Goal: Find specific page/section: Find specific page/section

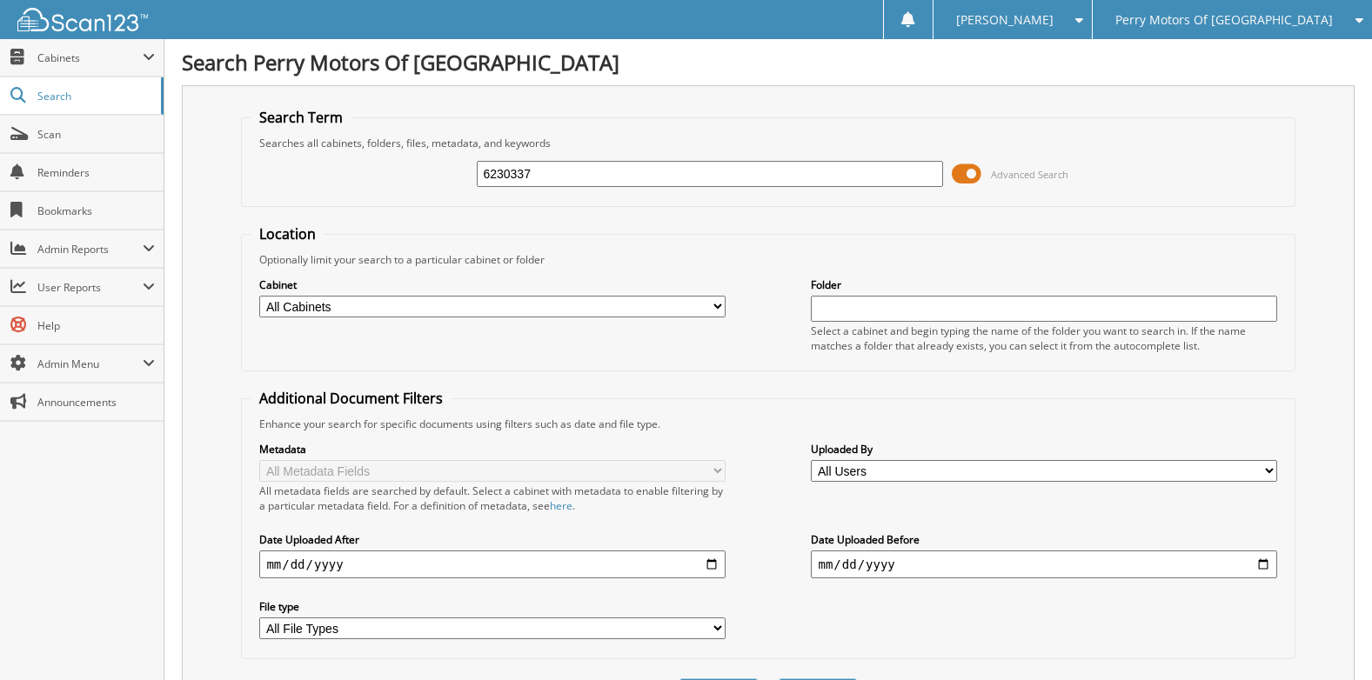
type input "6230337"
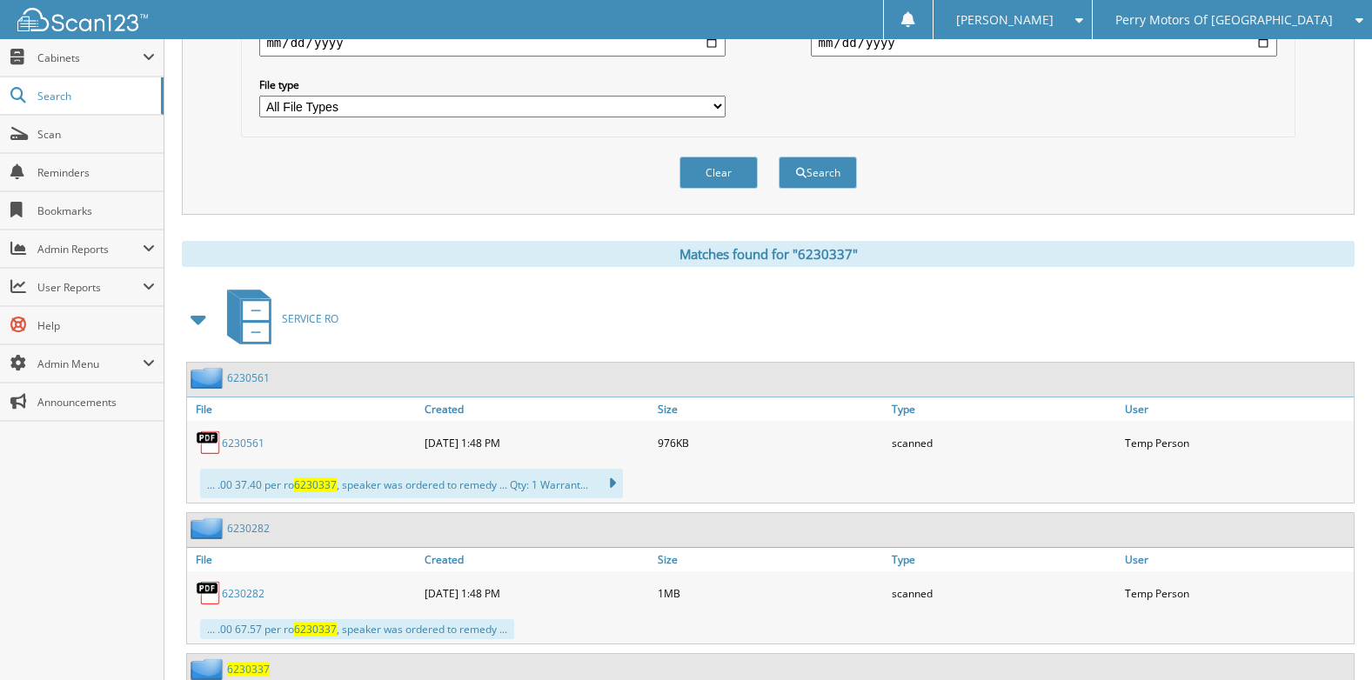
scroll to position [652, 0]
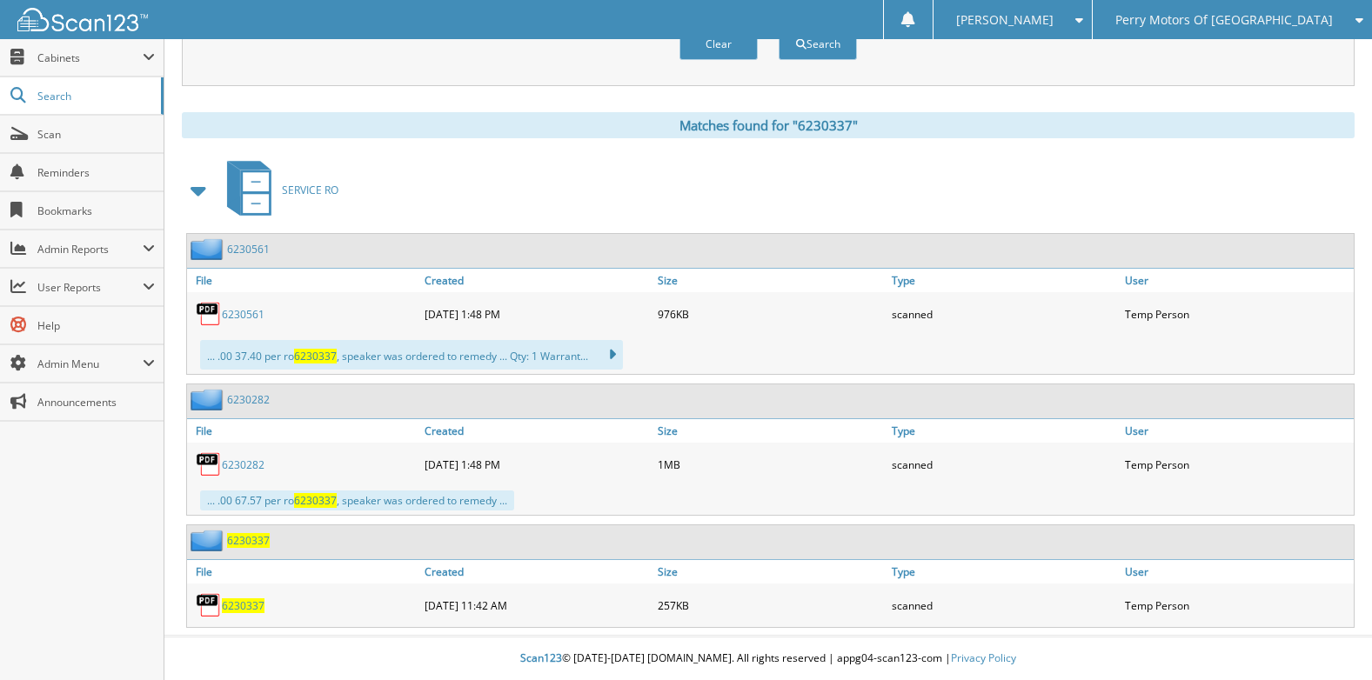
click at [248, 540] on span "6230337" at bounding box center [248, 540] width 43 height 15
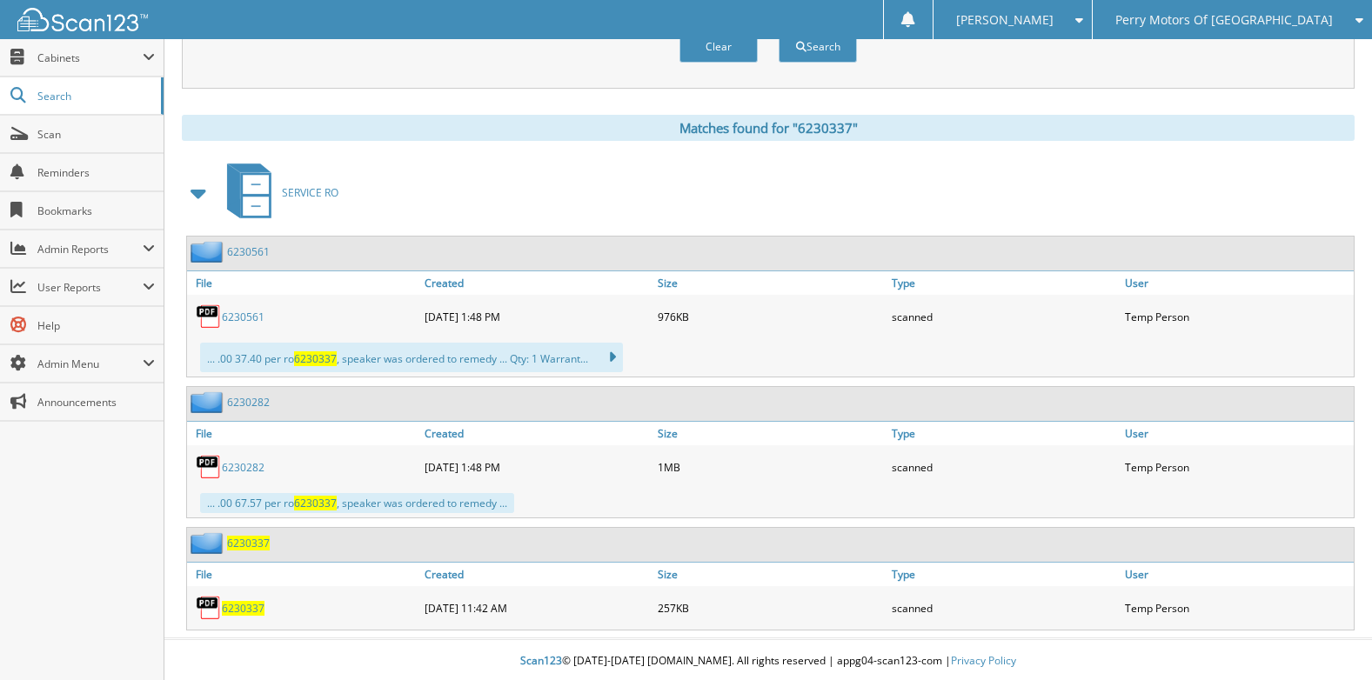
scroll to position [652, 0]
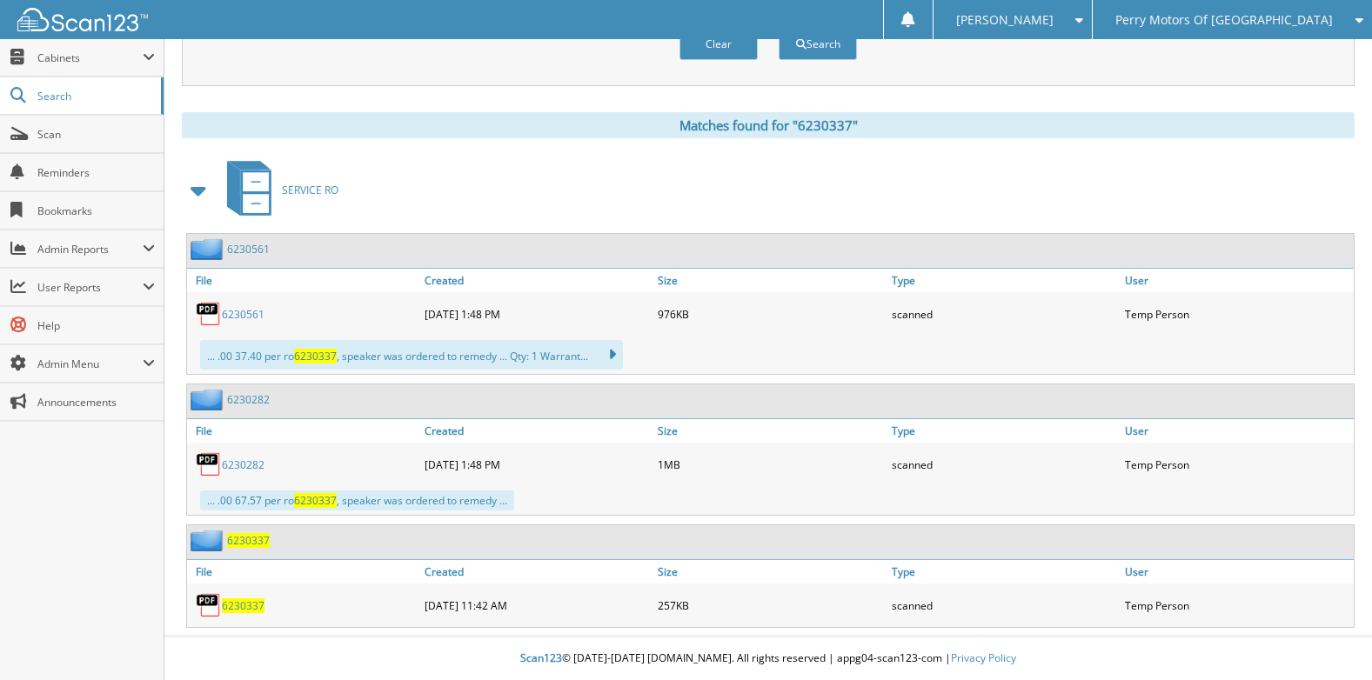
click at [250, 608] on span "6230337" at bounding box center [243, 606] width 43 height 15
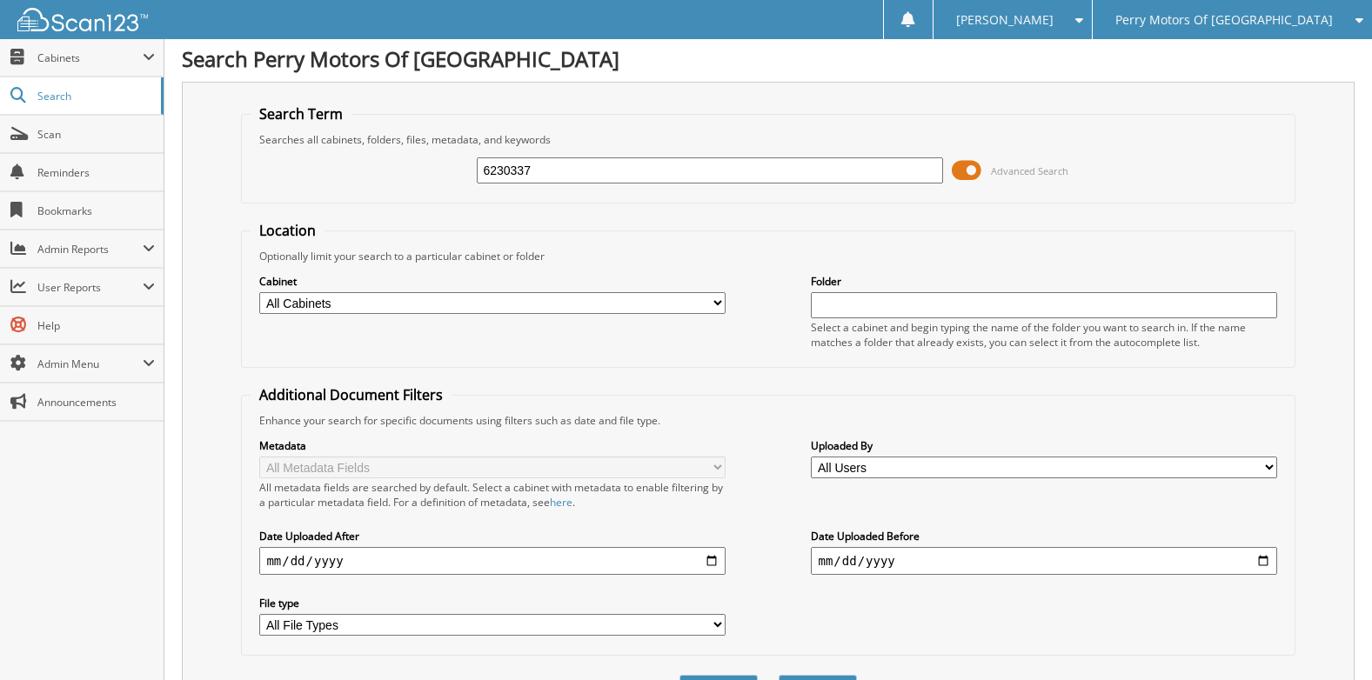
scroll to position [0, 0]
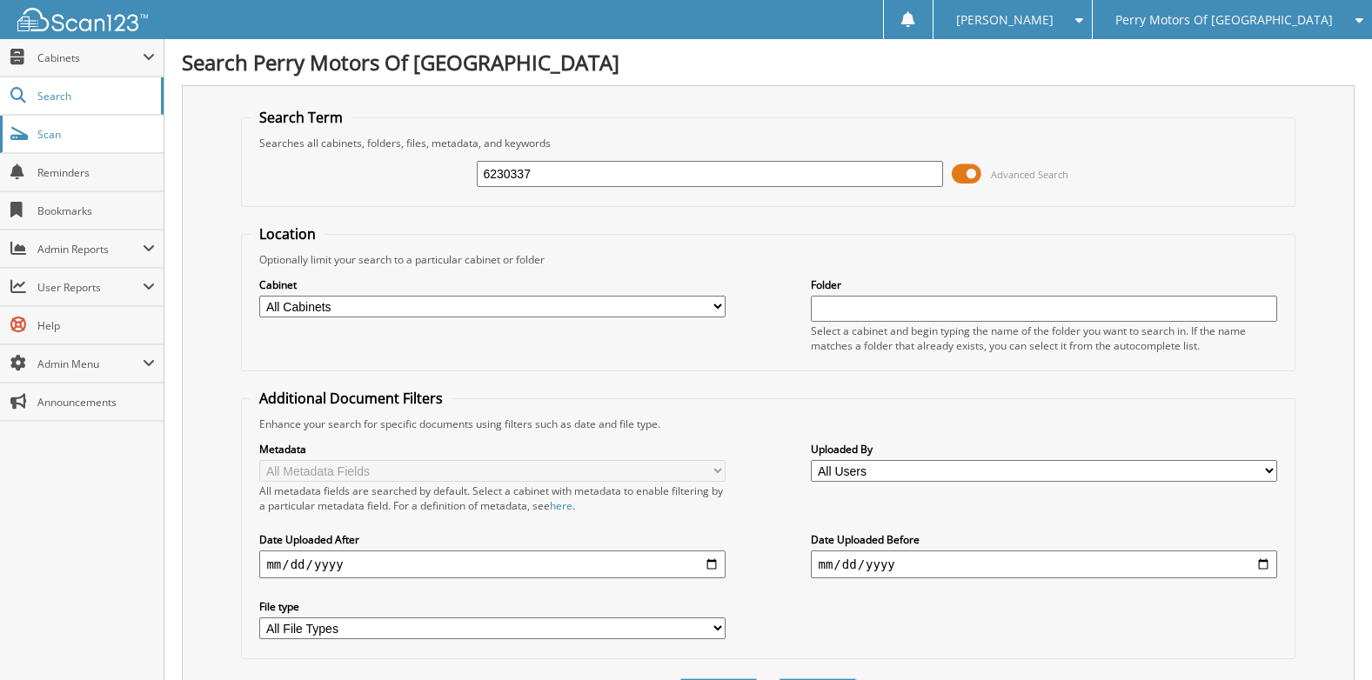
click at [97, 133] on span "Scan" at bounding box center [95, 134] width 117 height 15
